Goal: Task Accomplishment & Management: Manage account settings

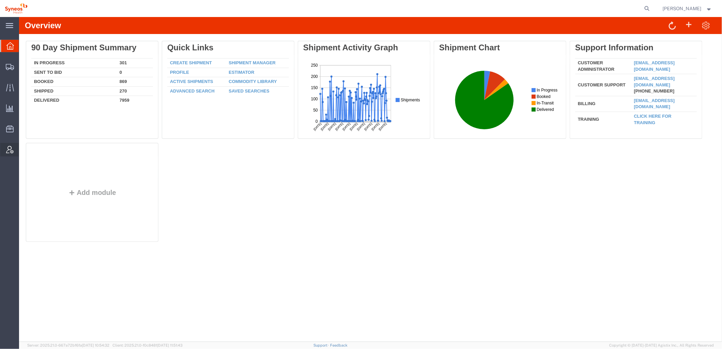
click at [9, 148] on icon at bounding box center [9, 149] width 7 height 7
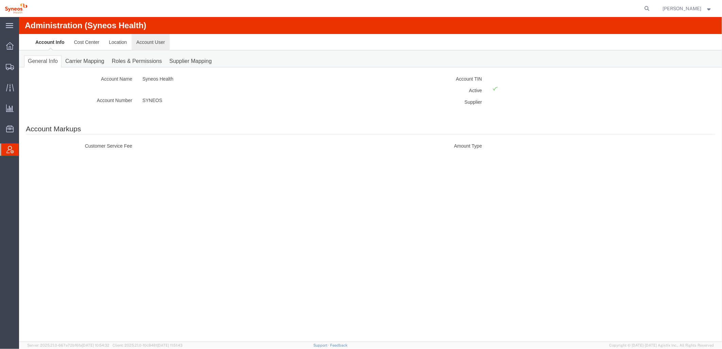
click at [157, 38] on link "Account User" at bounding box center [150, 42] width 38 height 16
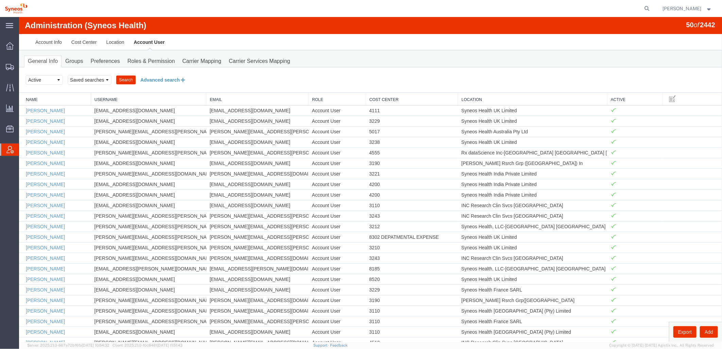
click at [149, 79] on button "Advanced search" at bounding box center [162, 80] width 55 height 12
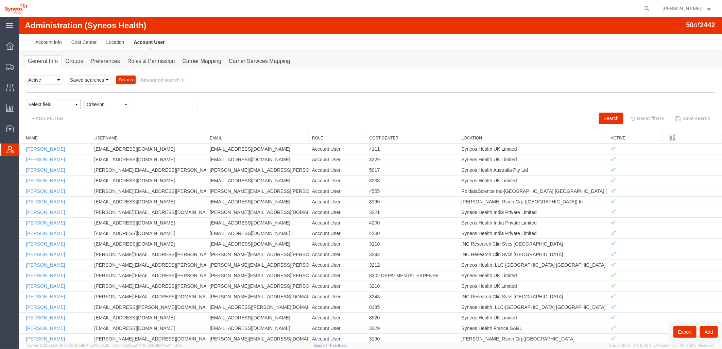
click at [74, 104] on select "Select field Cost Center Email Location Name Role Username" at bounding box center [52, 104] width 55 height 10
select select "locationName"
click at [25, 99] on select "Select field Cost Center Email Location Name Role Username" at bounding box center [52, 104] width 55 height 10
click at [105, 103] on div at bounding box center [370, 179] width 703 height 324
click at [124, 104] on select "Criterion contains does not contain is is blank is not blank starts with" at bounding box center [107, 104] width 46 height 10
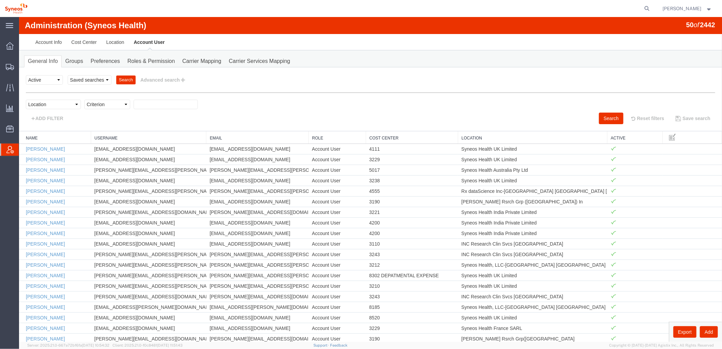
select select "contains"
click at [84, 99] on select "Criterion contains does not contain is is blank is not blank starts with" at bounding box center [107, 104] width 46 height 10
click at [158, 101] on input "text" at bounding box center [165, 104] width 64 height 10
type input "A"
type input "ZDNU"
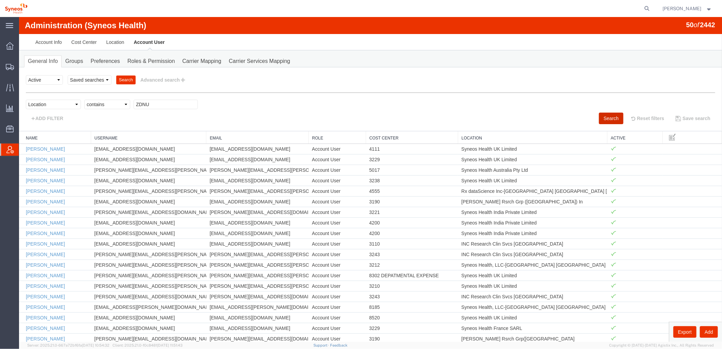
click at [602, 119] on button "Search" at bounding box center [610, 118] width 24 height 12
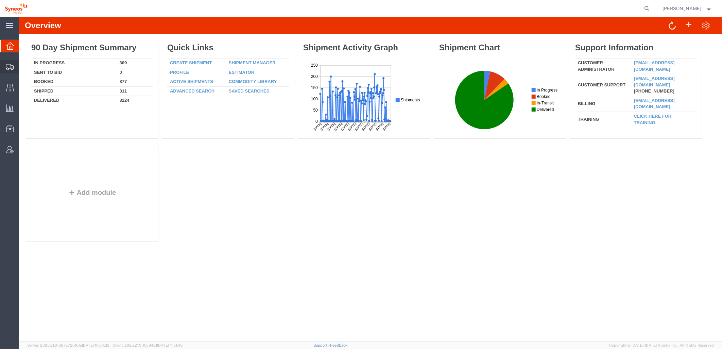
click at [14, 67] on div at bounding box center [9, 67] width 19 height 14
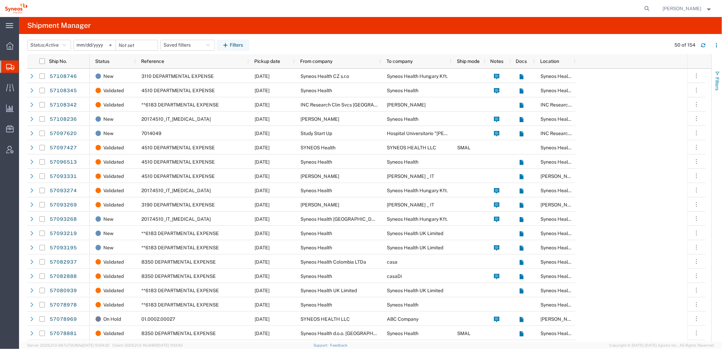
click at [716, 81] on span "Filters" at bounding box center [716, 83] width 5 height 13
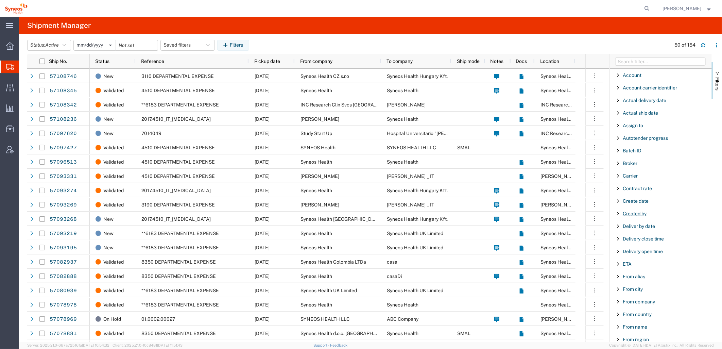
click at [636, 215] on span "Created by" at bounding box center [634, 213] width 24 height 5
click at [653, 229] on div "starts with" at bounding box center [661, 230] width 78 height 5
click at [636, 243] on input "Filter Value" at bounding box center [662, 242] width 89 height 8
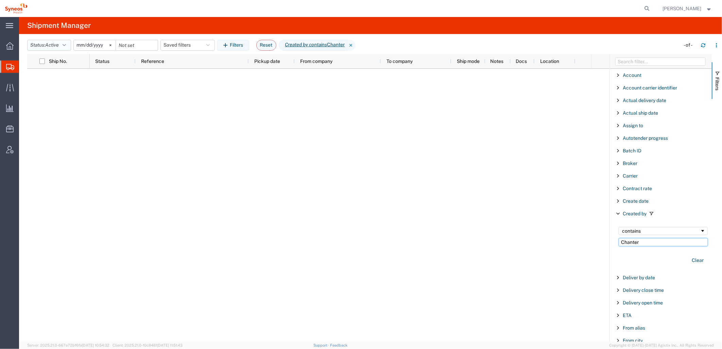
type input "Chanter"
click at [68, 43] on button "Status: Active" at bounding box center [49, 45] width 44 height 11
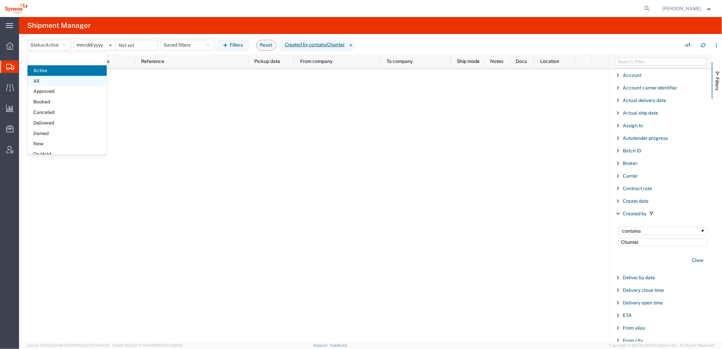
click at [46, 79] on span "All" at bounding box center [67, 81] width 79 height 11
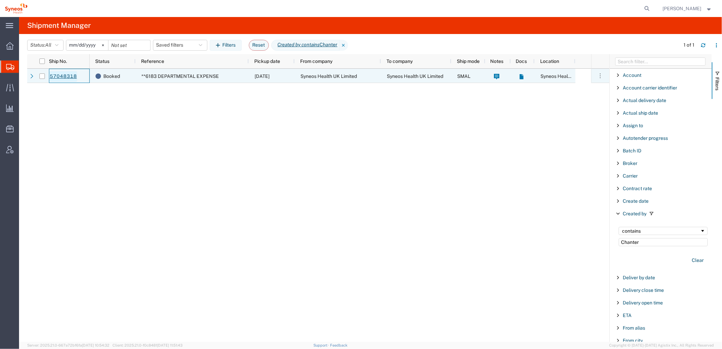
click at [57, 77] on link "57048318" at bounding box center [63, 76] width 28 height 11
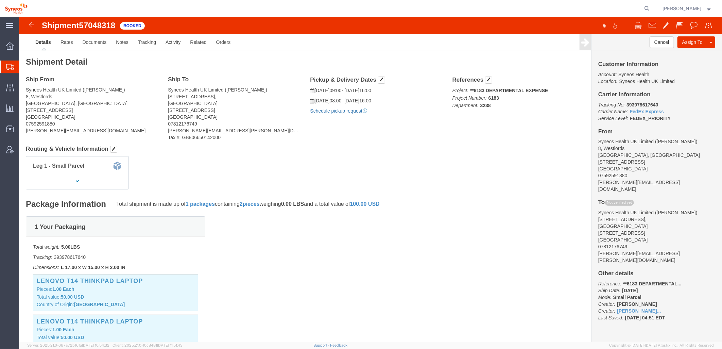
click link "Schedule pickup request"
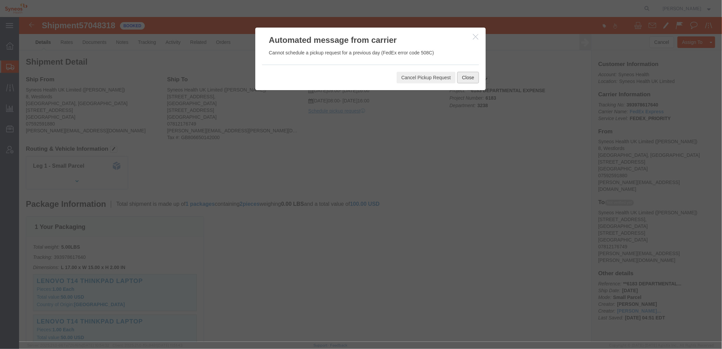
click button "Close"
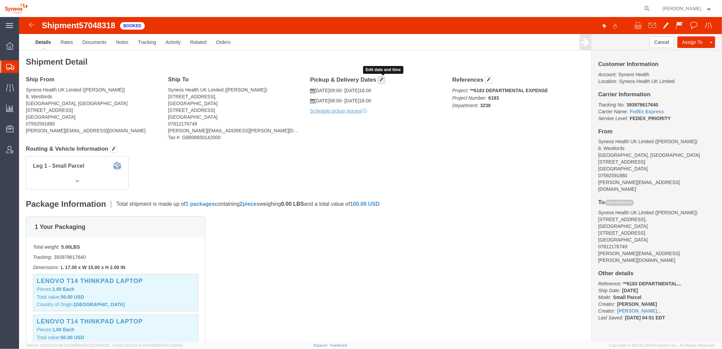
click button "button"
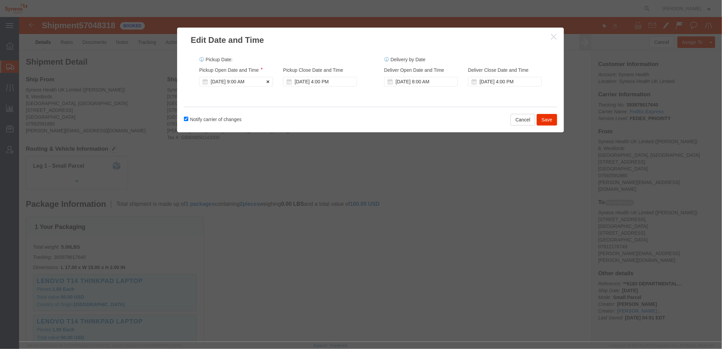
click icon
click div
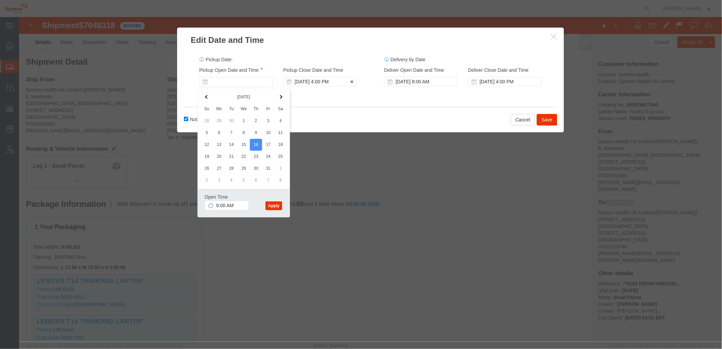
type input "10:00 AM"
click div "[DATE] 4:00 PM"
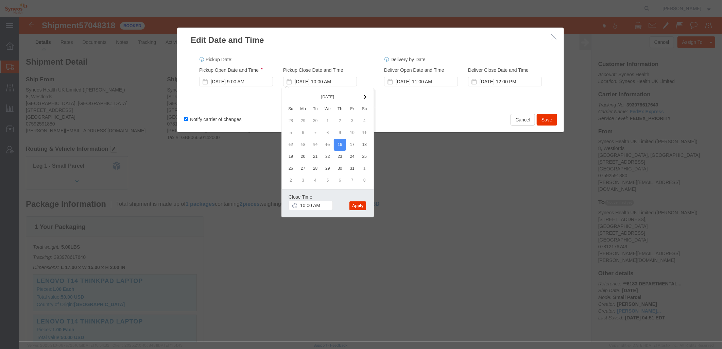
click div "Pickup Date: Pickup Start Date Pickup Start Time Pickup Open Date and Time [DAT…"
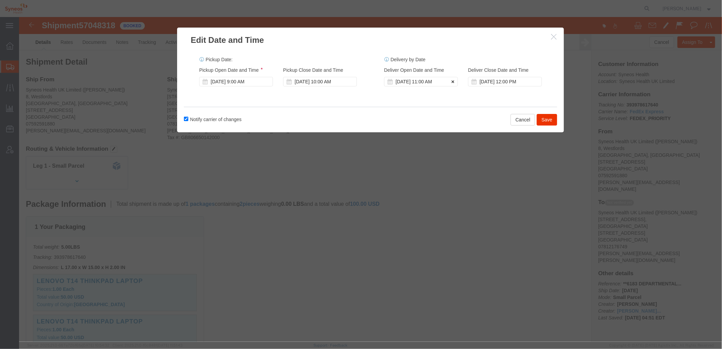
drag, startPoint x: 429, startPoint y: 65, endPoint x: 434, endPoint y: 65, distance: 5.1
click icon
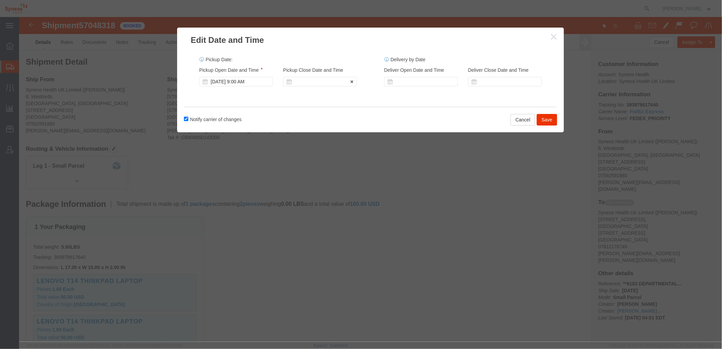
click icon
click div "[DATE] 9:00 AM"
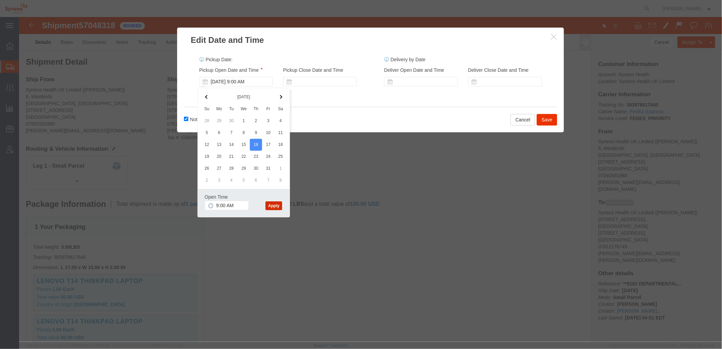
click button "Apply"
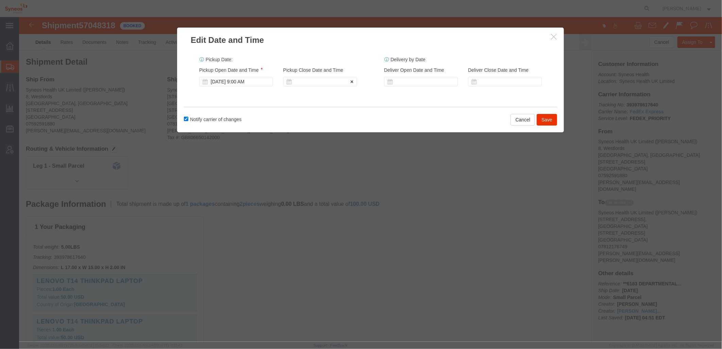
click div
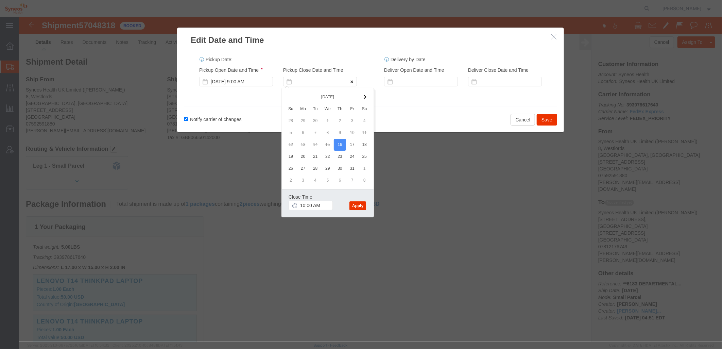
click button
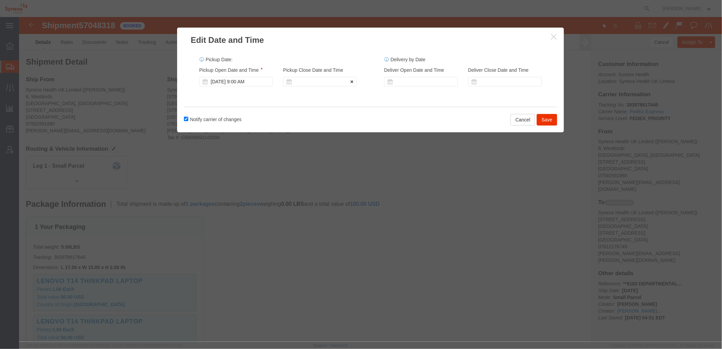
click icon
click div
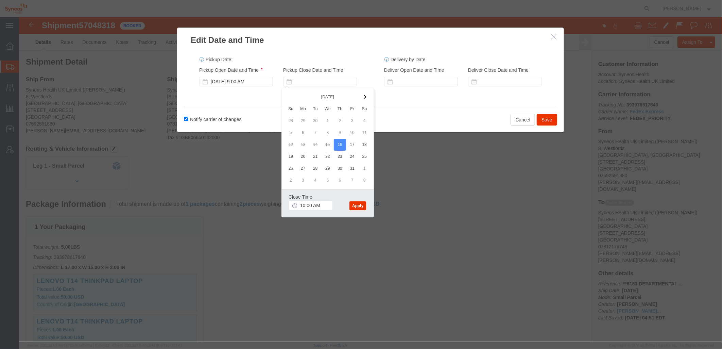
click div "Delivery by Date Delivery Start Date Delivery Start Time Deliver Open Date and …"
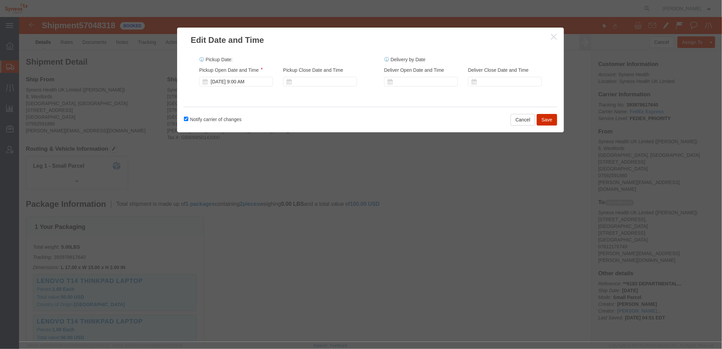
click button "Save"
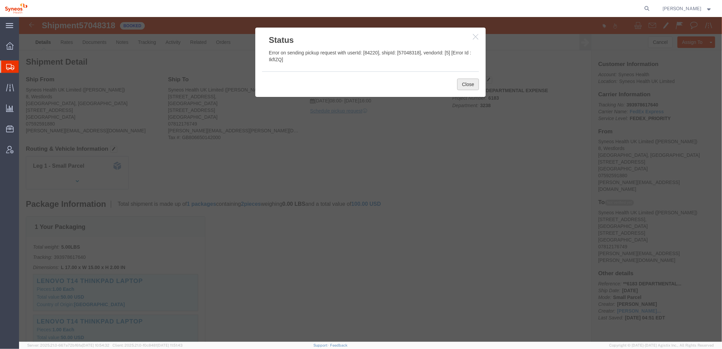
click button "Close"
